Goal: Task Accomplishment & Management: Complete application form

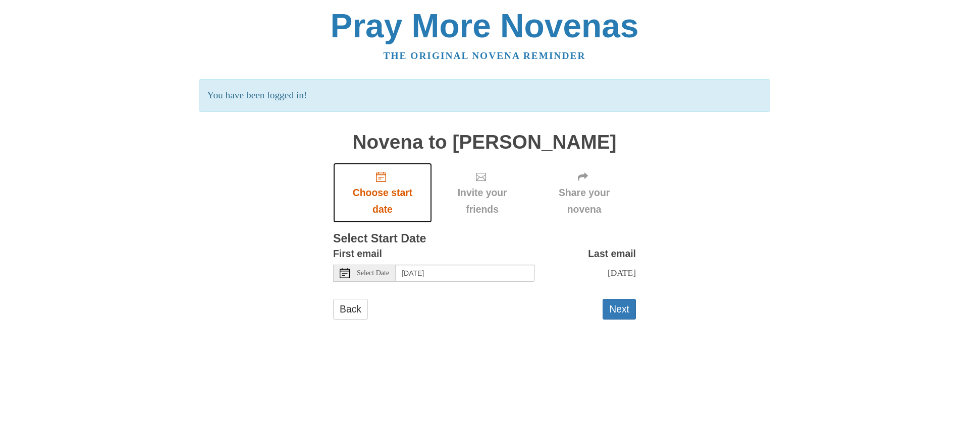
click at [377, 193] on span "Choose start date" at bounding box center [382, 201] width 79 height 33
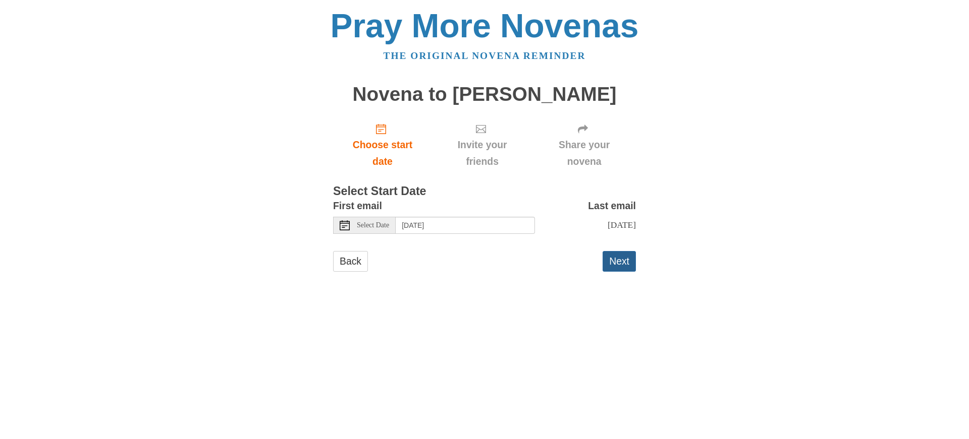
click at [615, 260] on button "Next" at bounding box center [618, 261] width 33 height 21
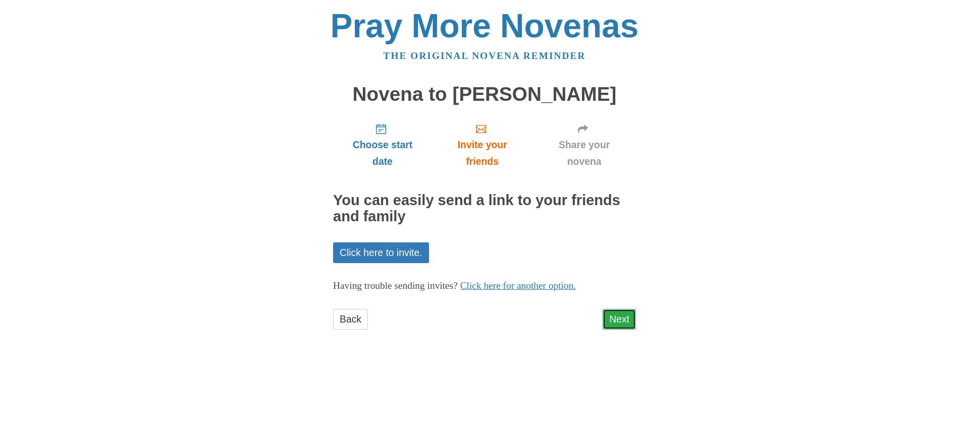
click at [617, 318] on link "Next" at bounding box center [618, 319] width 33 height 21
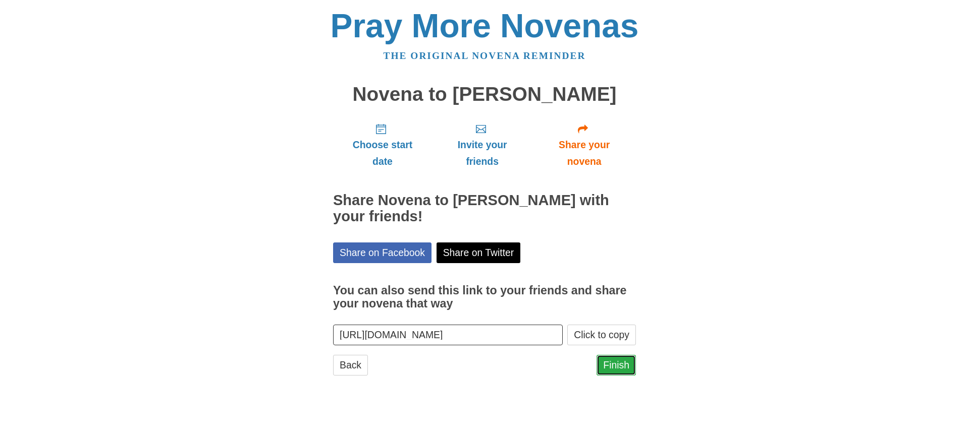
click at [603, 365] on link "Finish" at bounding box center [615, 365] width 39 height 21
